Goal: Information Seeking & Learning: Learn about a topic

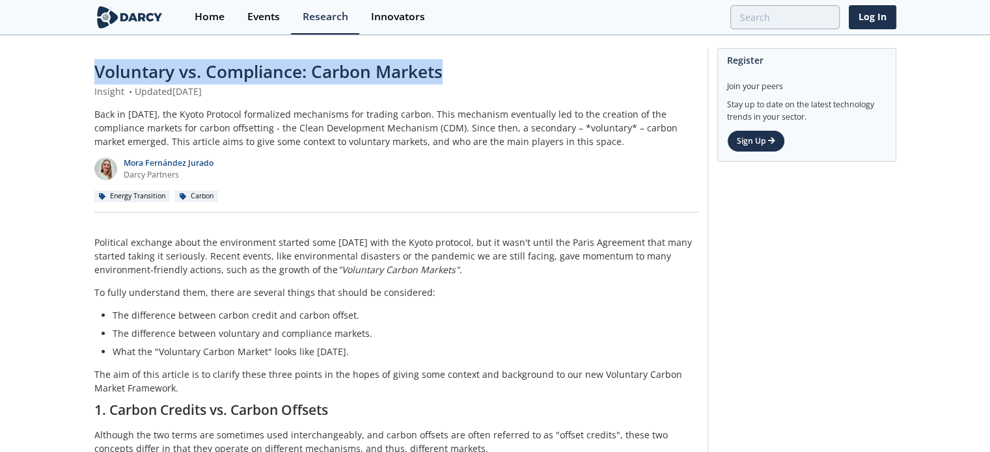
drag, startPoint x: 458, startPoint y: 80, endPoint x: 94, endPoint y: 80, distance: 364.4
click at [94, 80] on div "Voluntary vs. Compliance: Carbon Markets" at bounding box center [396, 71] width 604 height 25
copy span "Voluntary vs. Compliance: Carbon Markets"
click at [282, 80] on span "Voluntary vs. Compliance: Carbon Markets" at bounding box center [268, 71] width 348 height 23
